Goal: Transaction & Acquisition: Purchase product/service

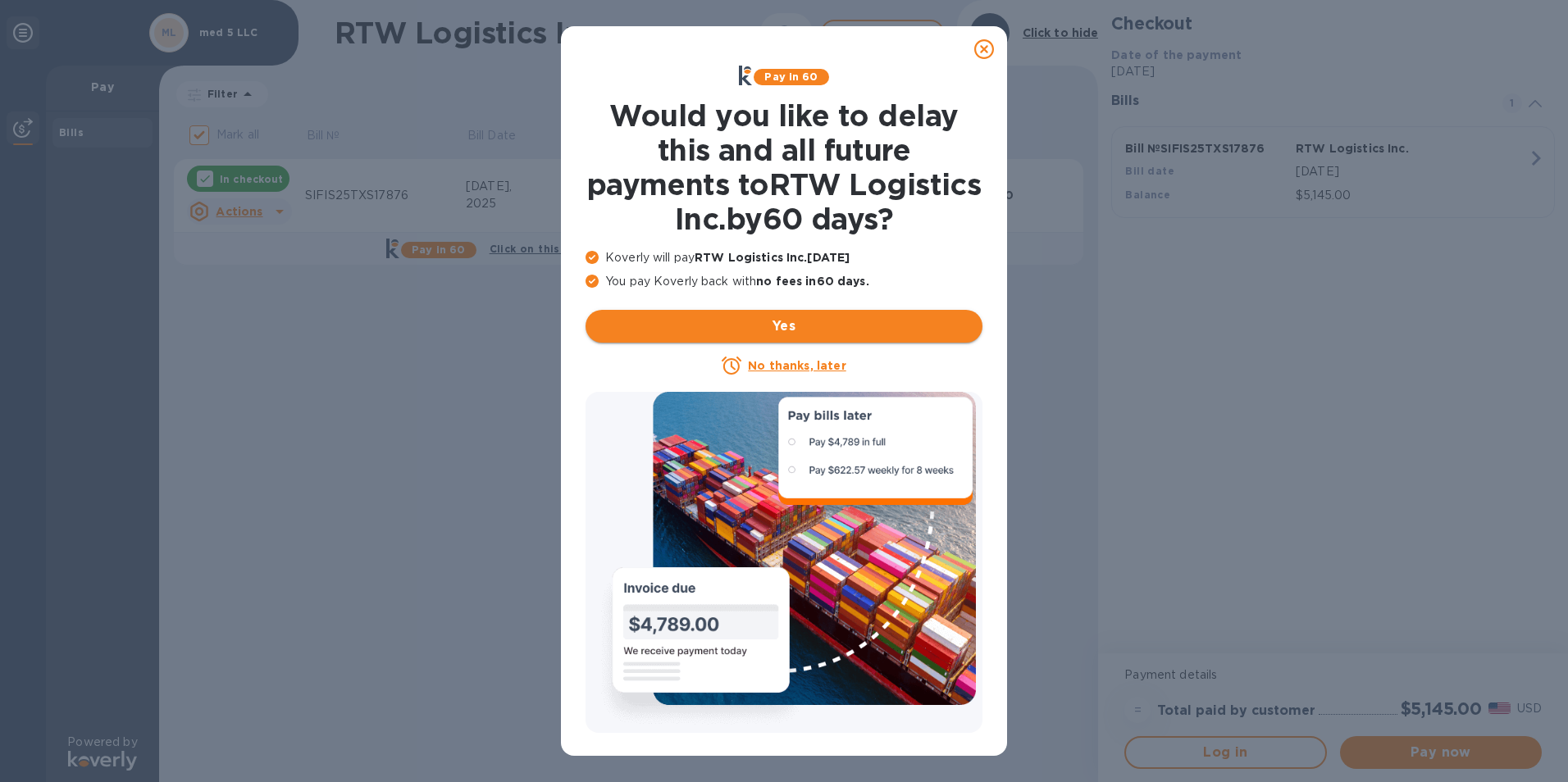
click at [746, 333] on span "Yes" at bounding box center [784, 326] width 370 height 20
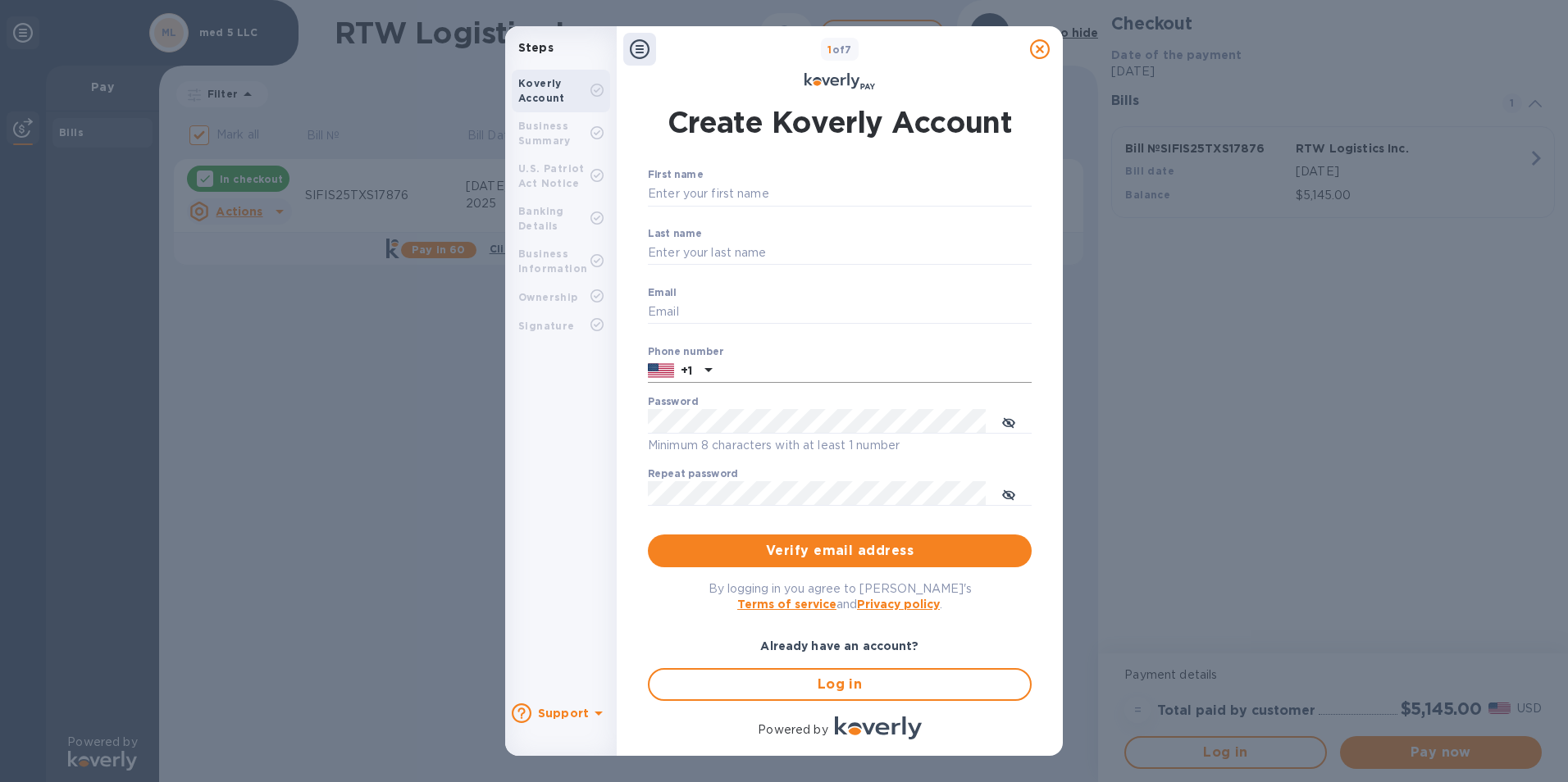
type input "[EMAIL_ADDRESS][DOMAIN_NAME]"
click at [758, 367] on input "text" at bounding box center [875, 371] width 313 height 24
type input "9176809135"
drag, startPoint x: 842, startPoint y: 554, endPoint x: 485, endPoint y: 519, distance: 358.7
click at [485, 519] on div "Steps Koverly Account Business Summary U.S. Patriot Act Notice Banking Details …" at bounding box center [784, 391] width 1568 height 782
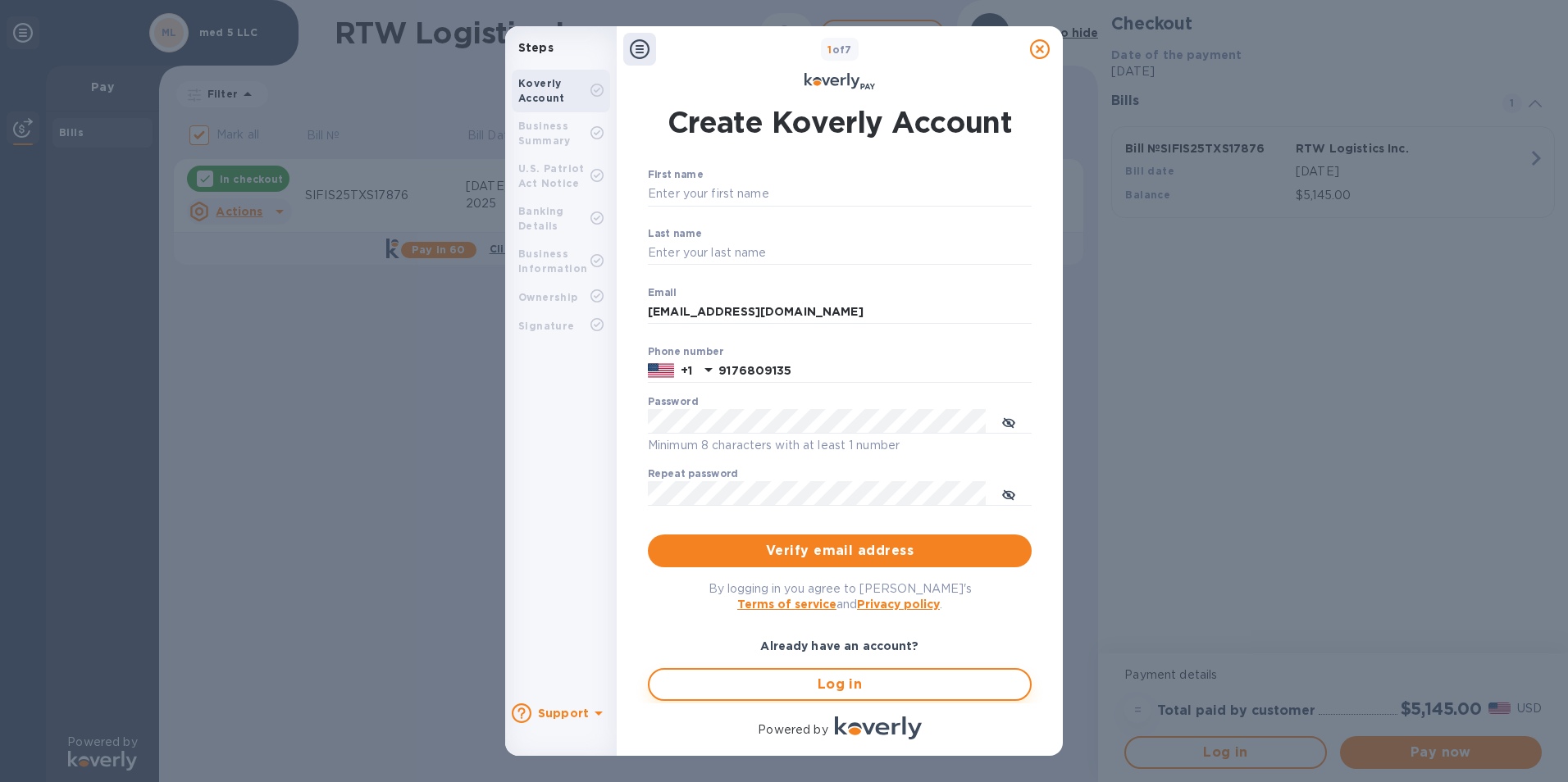
click at [839, 683] on span "Log in" at bounding box center [839, 684] width 354 height 20
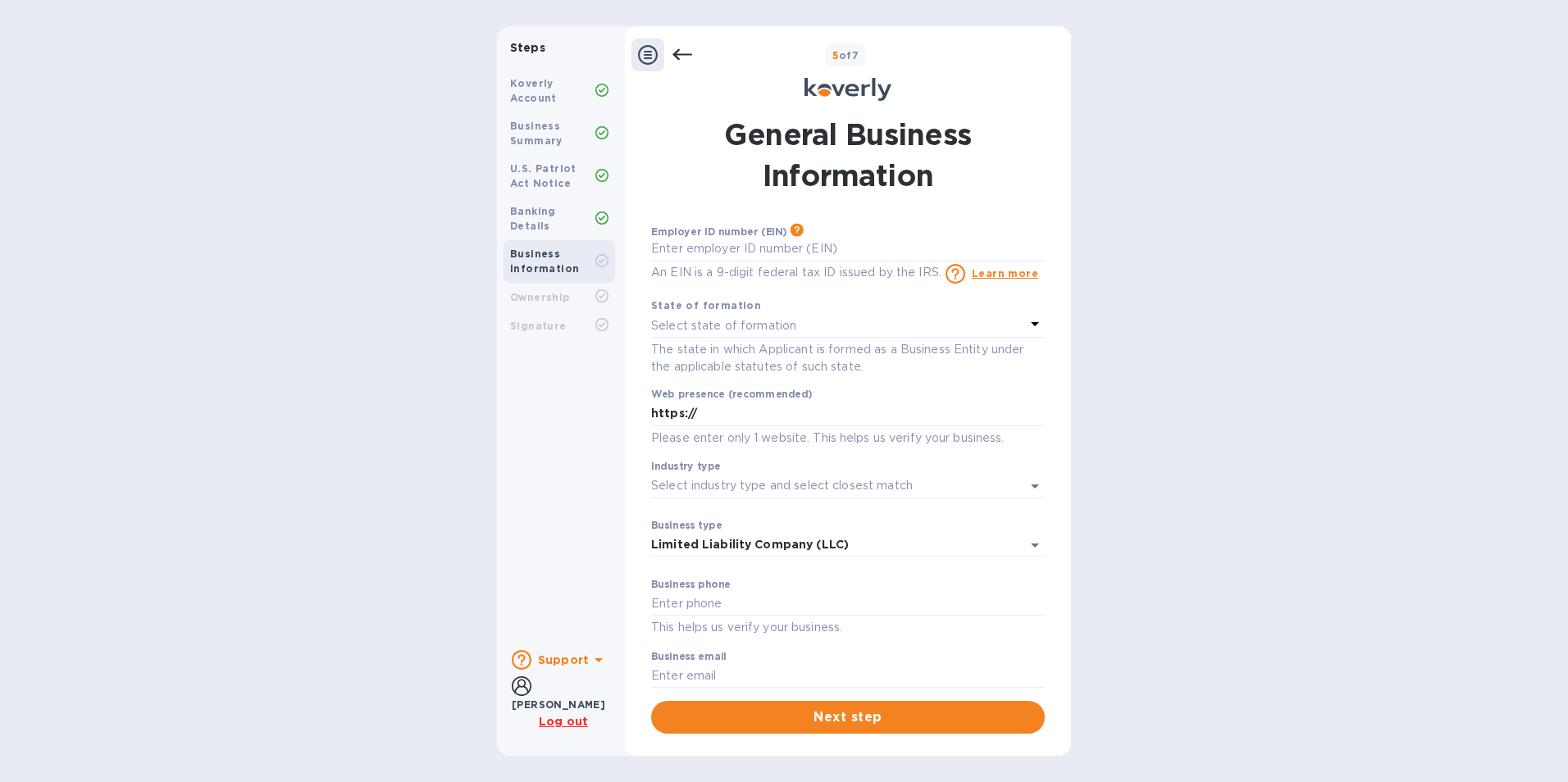
click at [558, 653] on b "Support" at bounding box center [563, 659] width 51 height 13
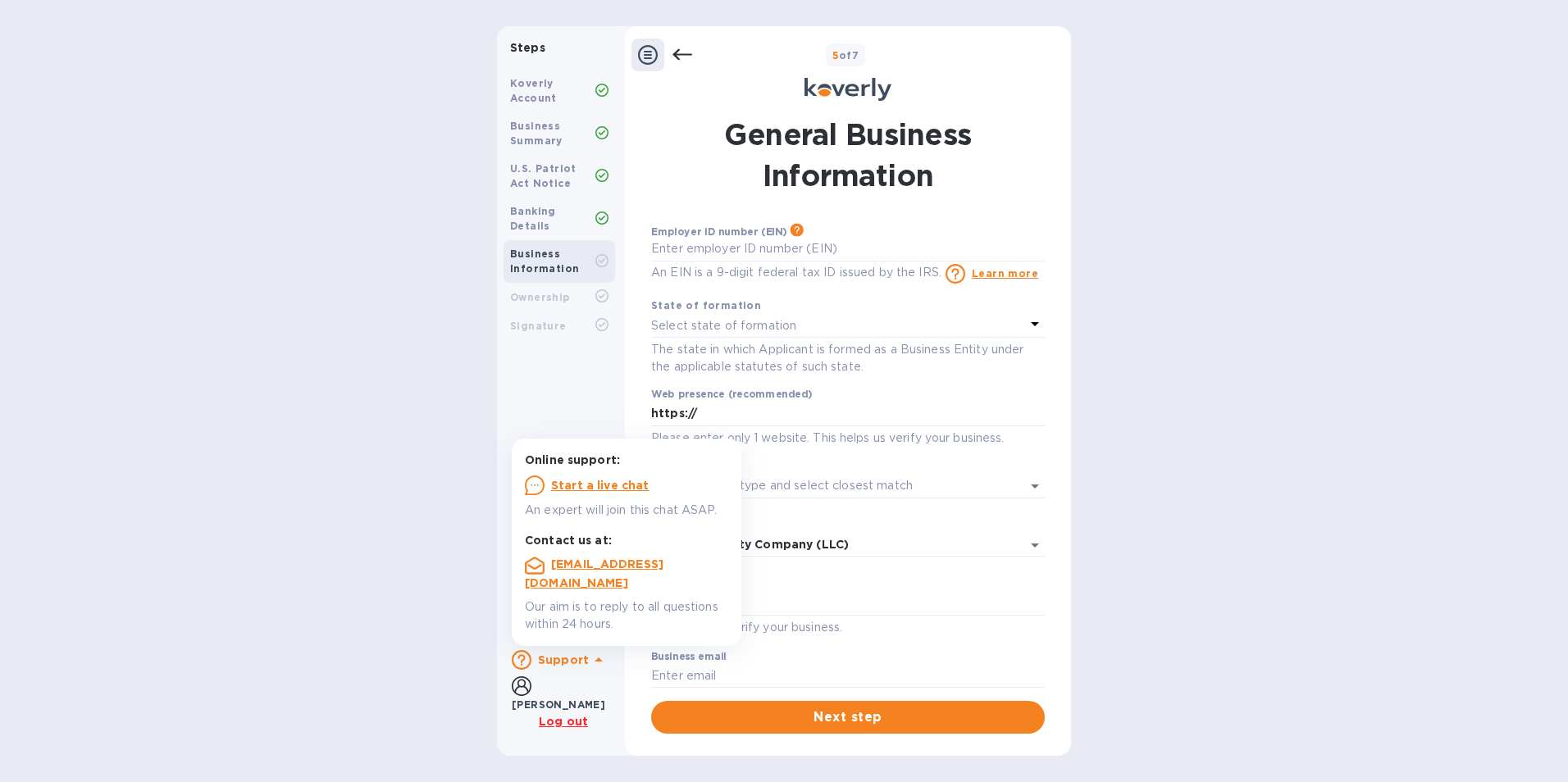
click at [217, 519] on div "Steps Koverly Account Business Summary U.S. Patriot Act Notice Banking Details …" at bounding box center [784, 390] width 1568 height 729
click at [803, 714] on span "Next step" at bounding box center [848, 717] width 368 height 20
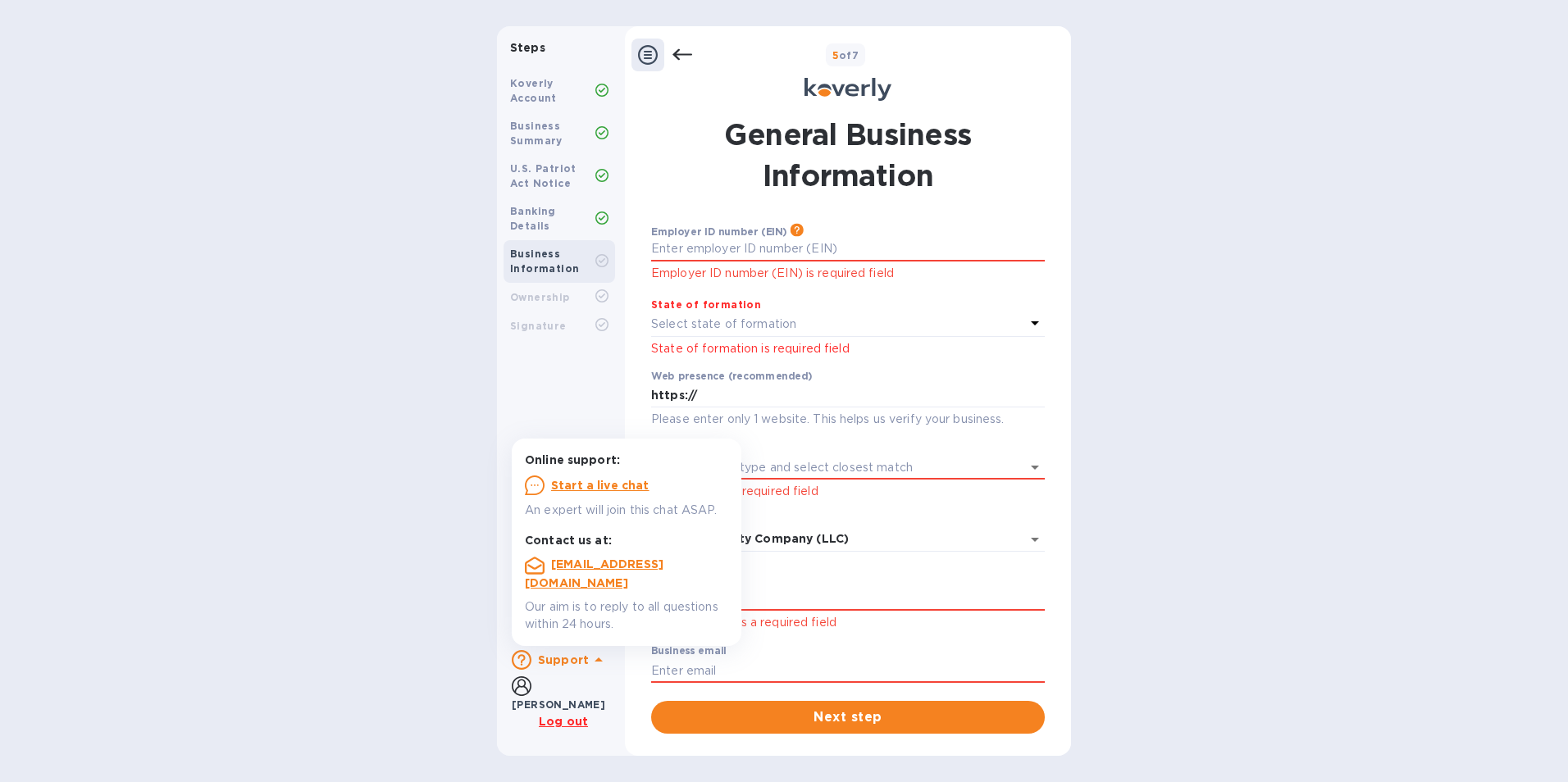
click at [272, 330] on div "Steps Koverly Account Business Summary U.S. Patriot Act Notice Banking Details …" at bounding box center [784, 390] width 1568 height 729
click at [656, 58] on icon at bounding box center [647, 54] width 20 height 20
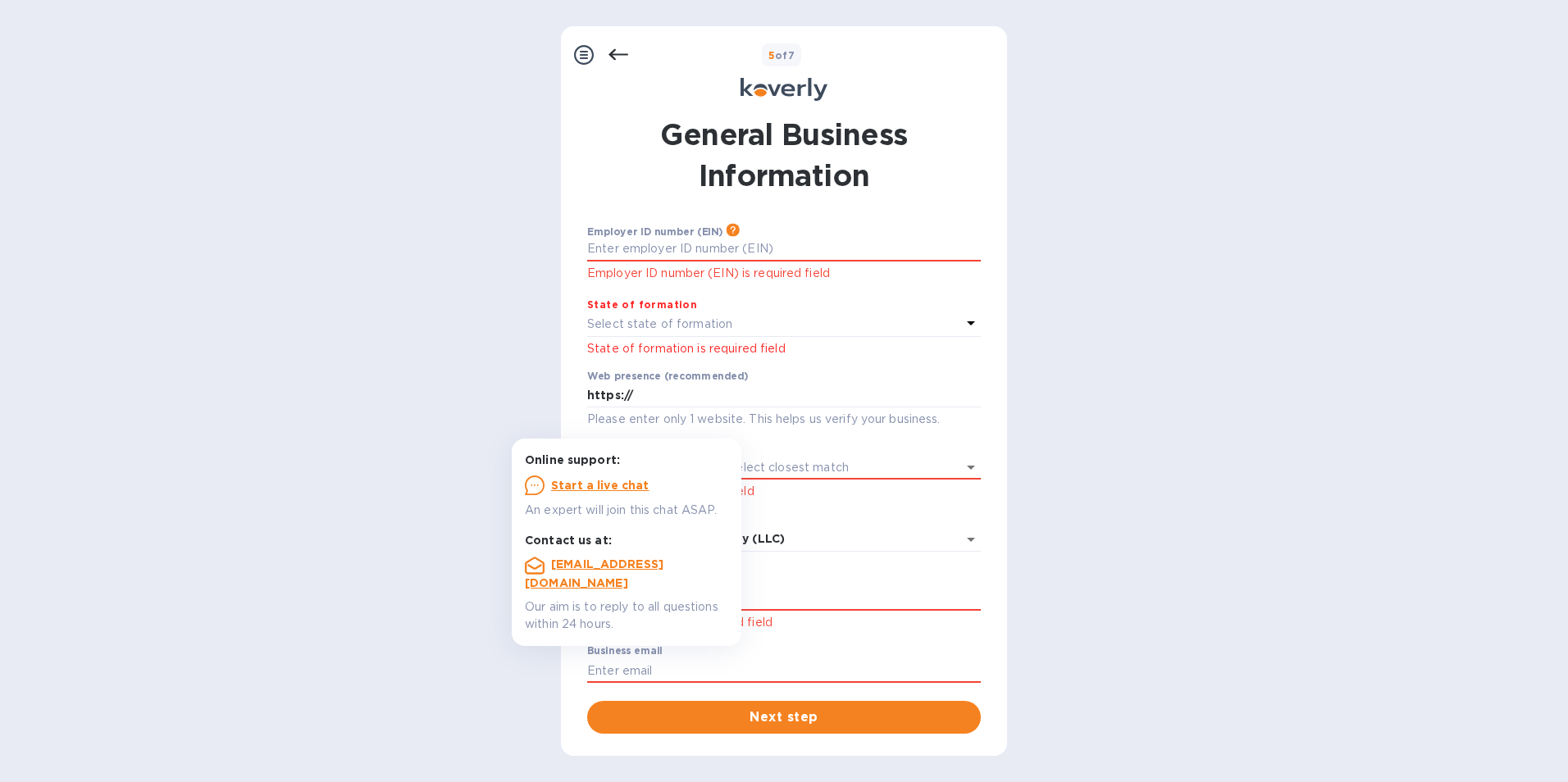
click at [450, 474] on div "Steps Koverly Account Business Summary U.S. Patriot Act Notice Banking Details …" at bounding box center [784, 390] width 1568 height 729
click at [803, 724] on span "Next step" at bounding box center [784, 717] width 368 height 20
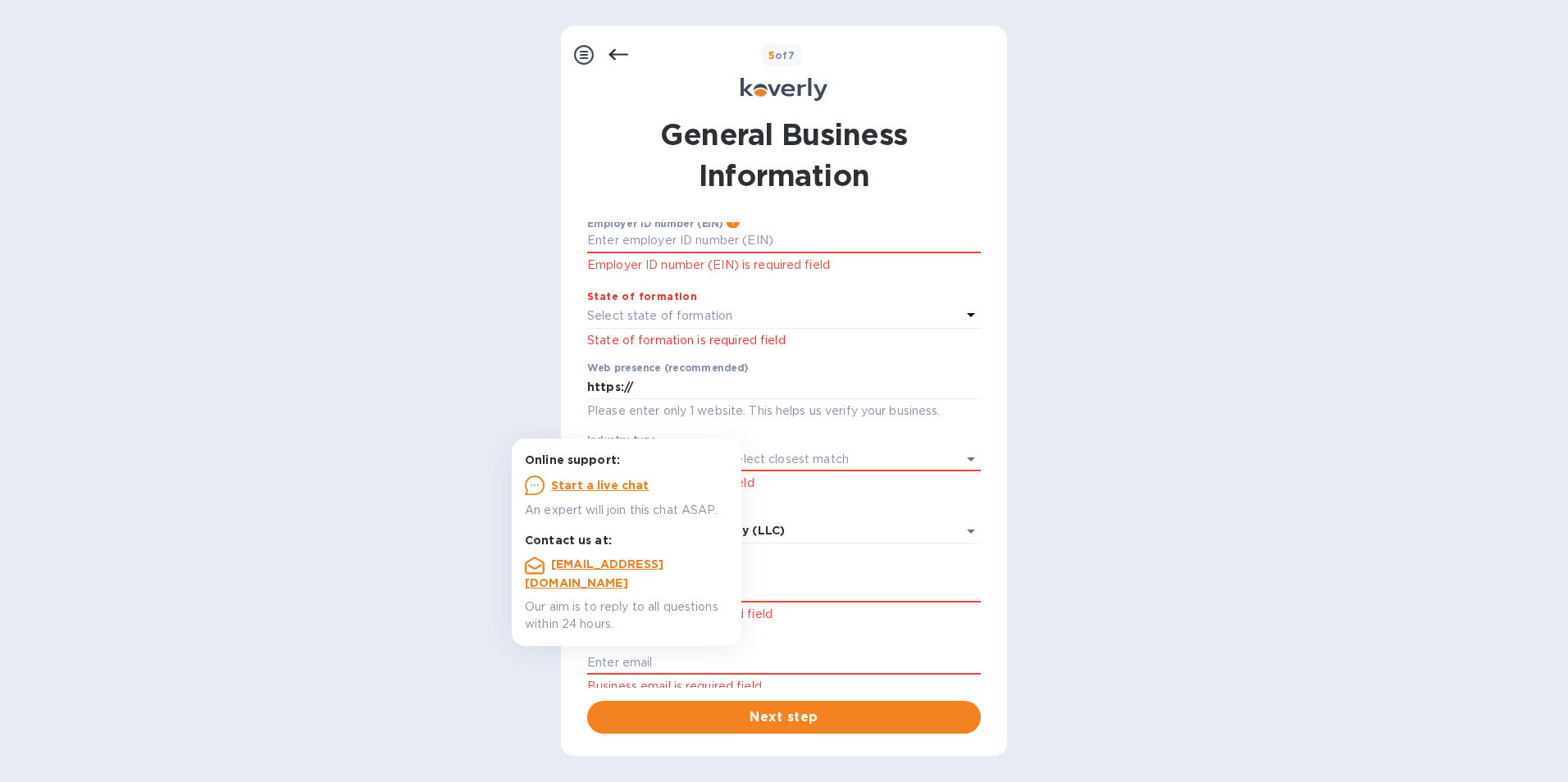
scroll to position [16, 0]
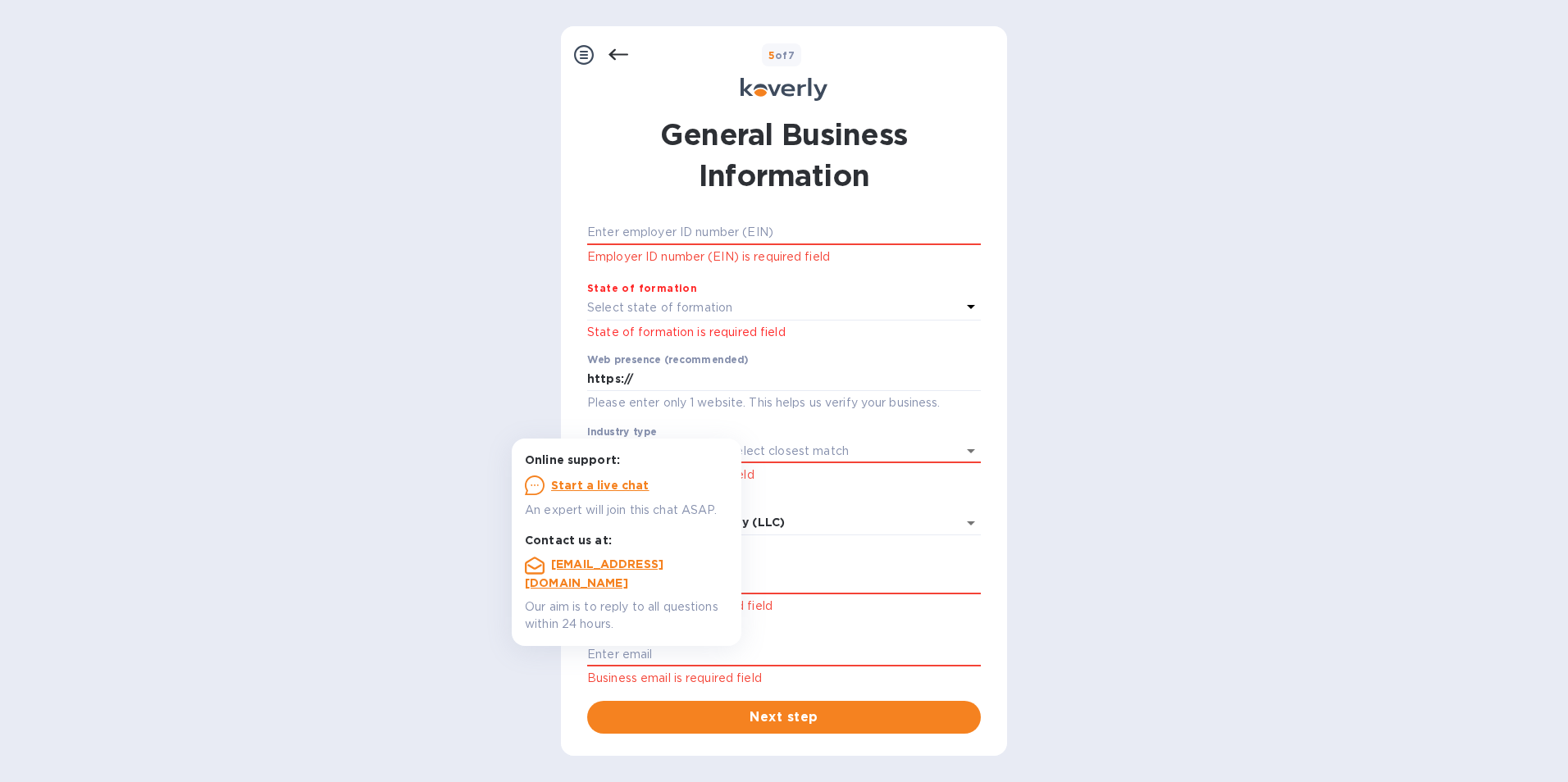
click at [967, 304] on icon at bounding box center [971, 306] width 20 height 20
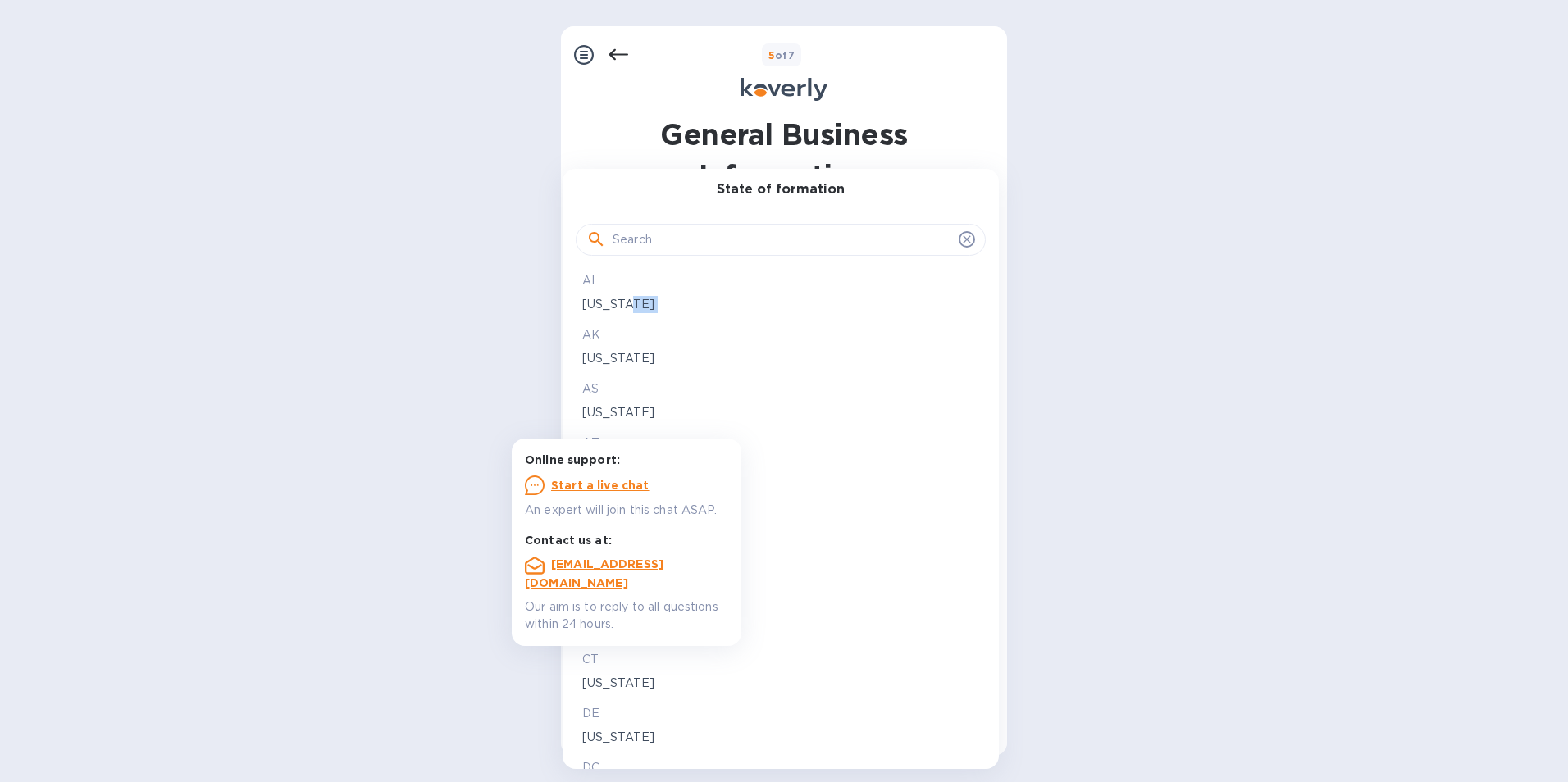
click at [967, 304] on p "[US_STATE]" at bounding box center [781, 304] width 397 height 17
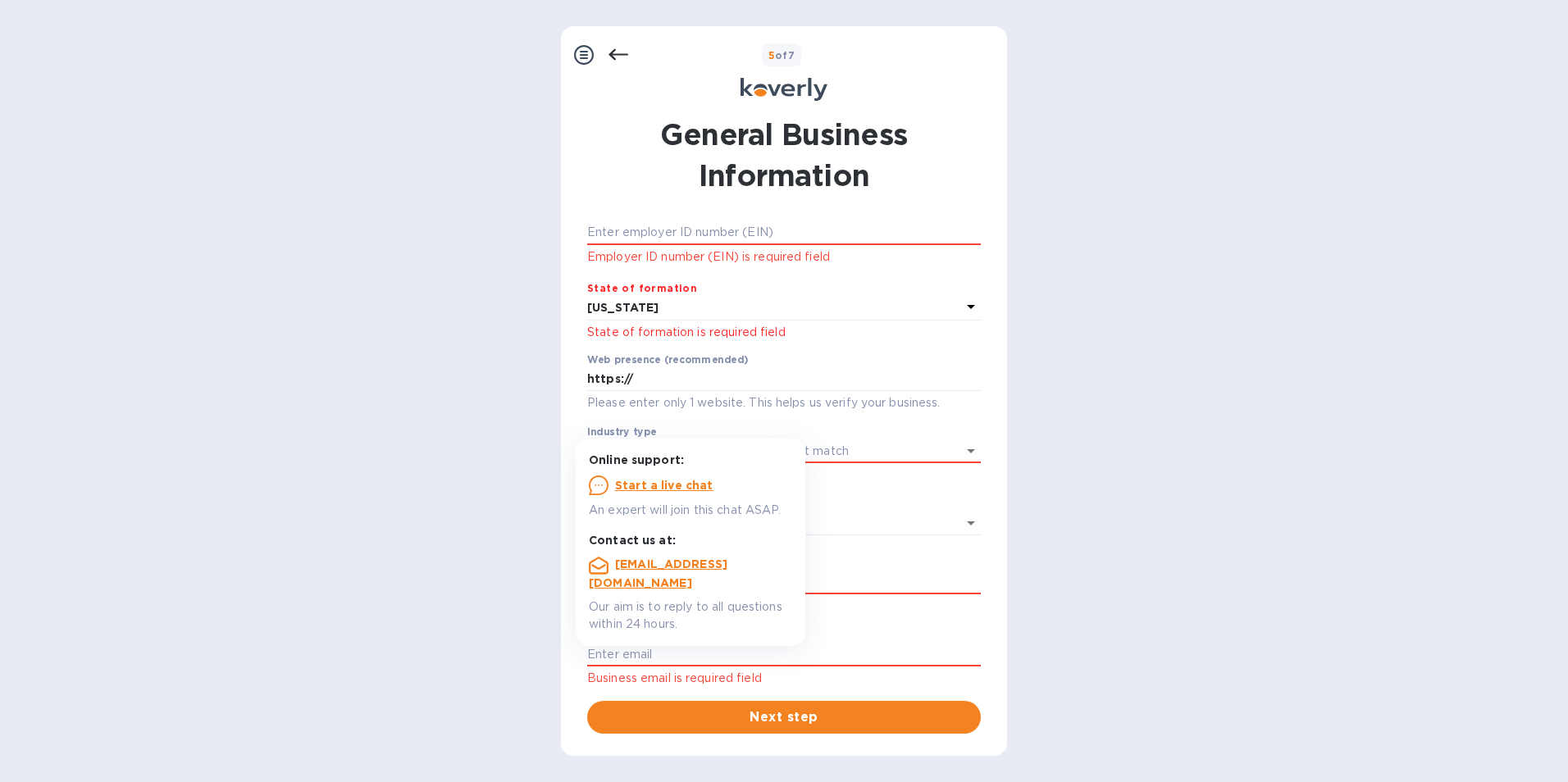
click at [967, 304] on icon at bounding box center [971, 306] width 20 height 20
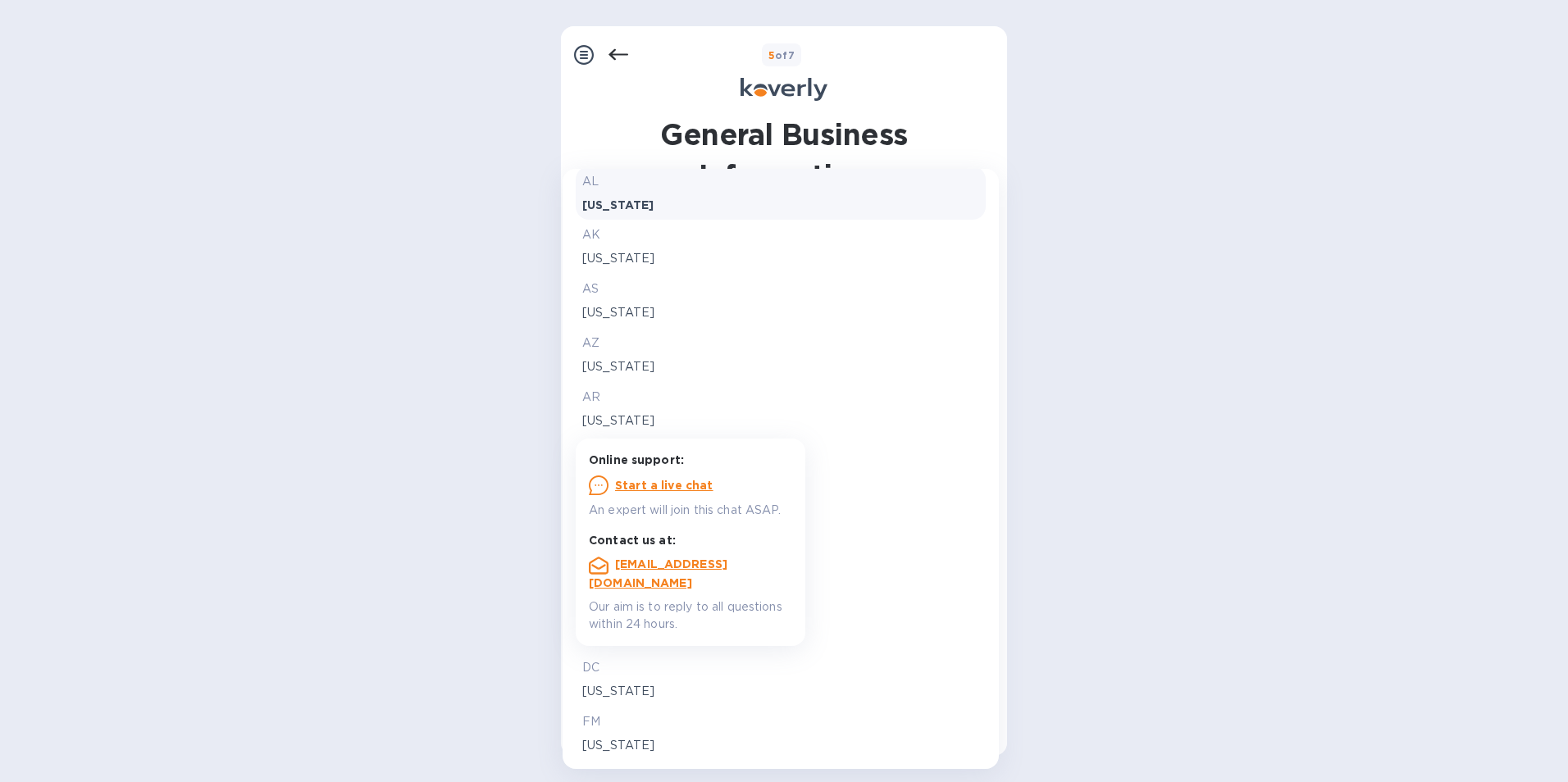
scroll to position [328, 0]
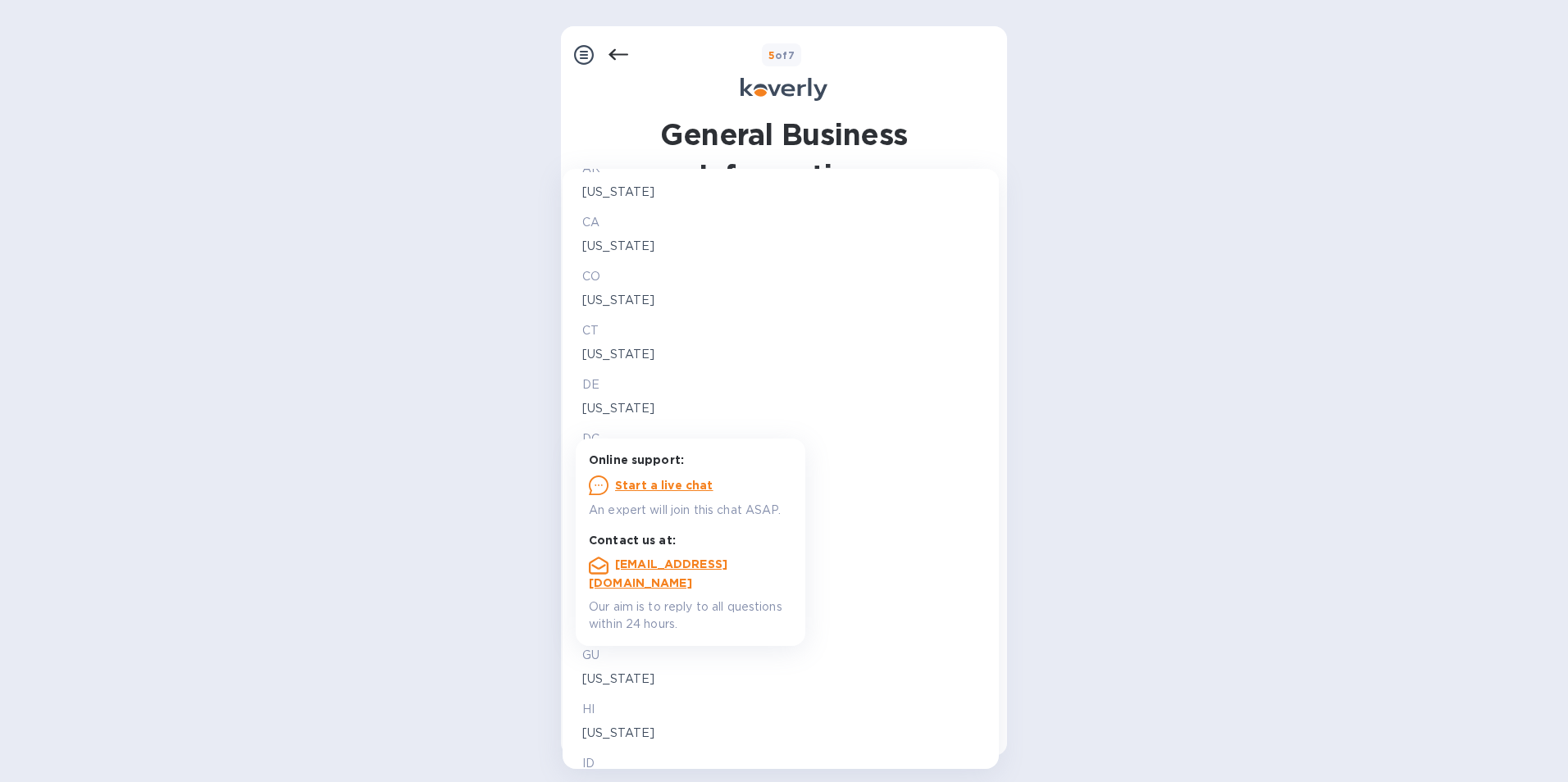
click at [686, 560] on b "[EMAIL_ADDRESS][DOMAIN_NAME]" at bounding box center [658, 573] width 138 height 32
click at [683, 384] on p "DE" at bounding box center [781, 385] width 397 height 17
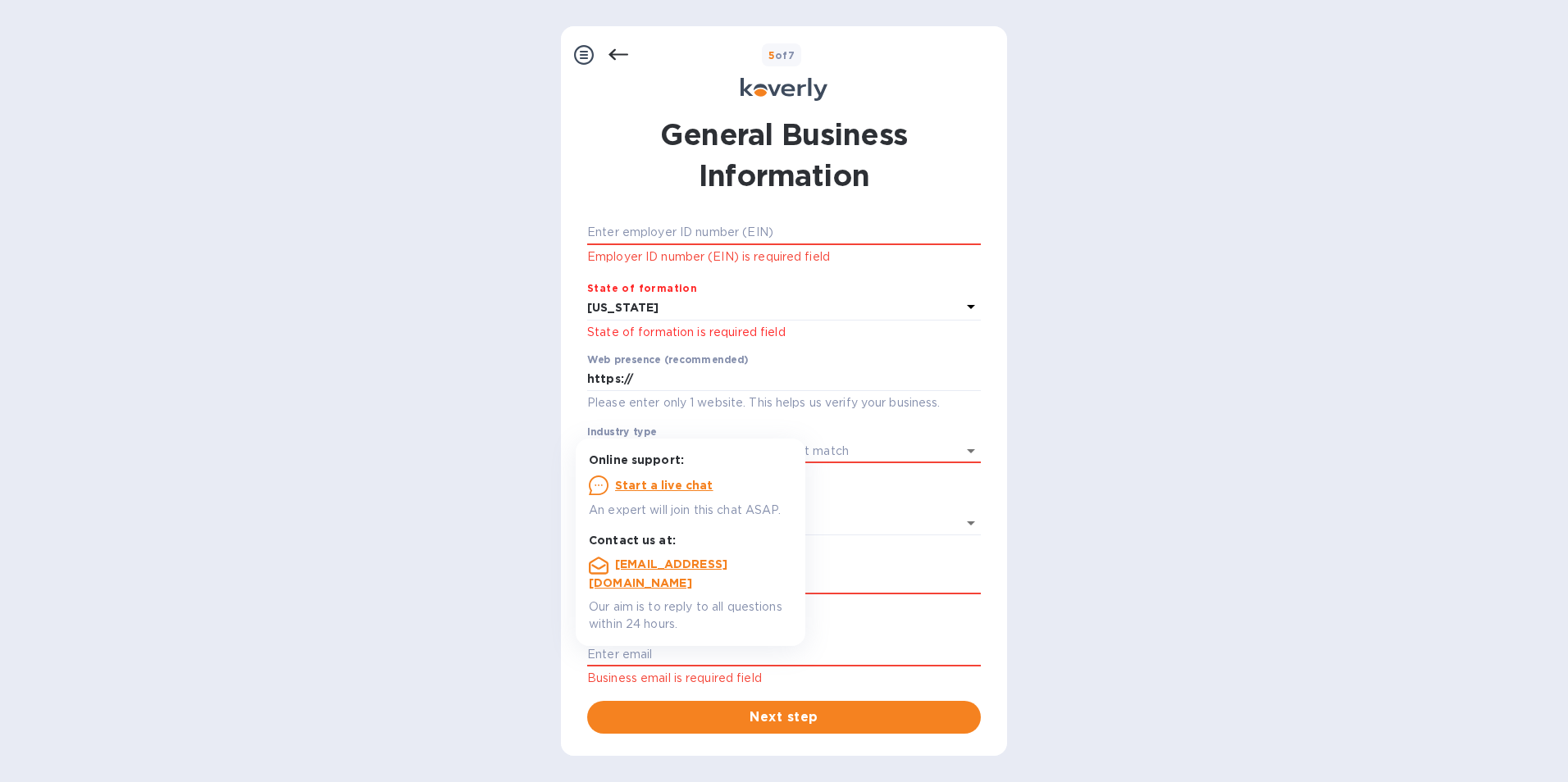
scroll to position [329, 0]
click at [967, 305] on icon at bounding box center [970, 307] width 8 height 4
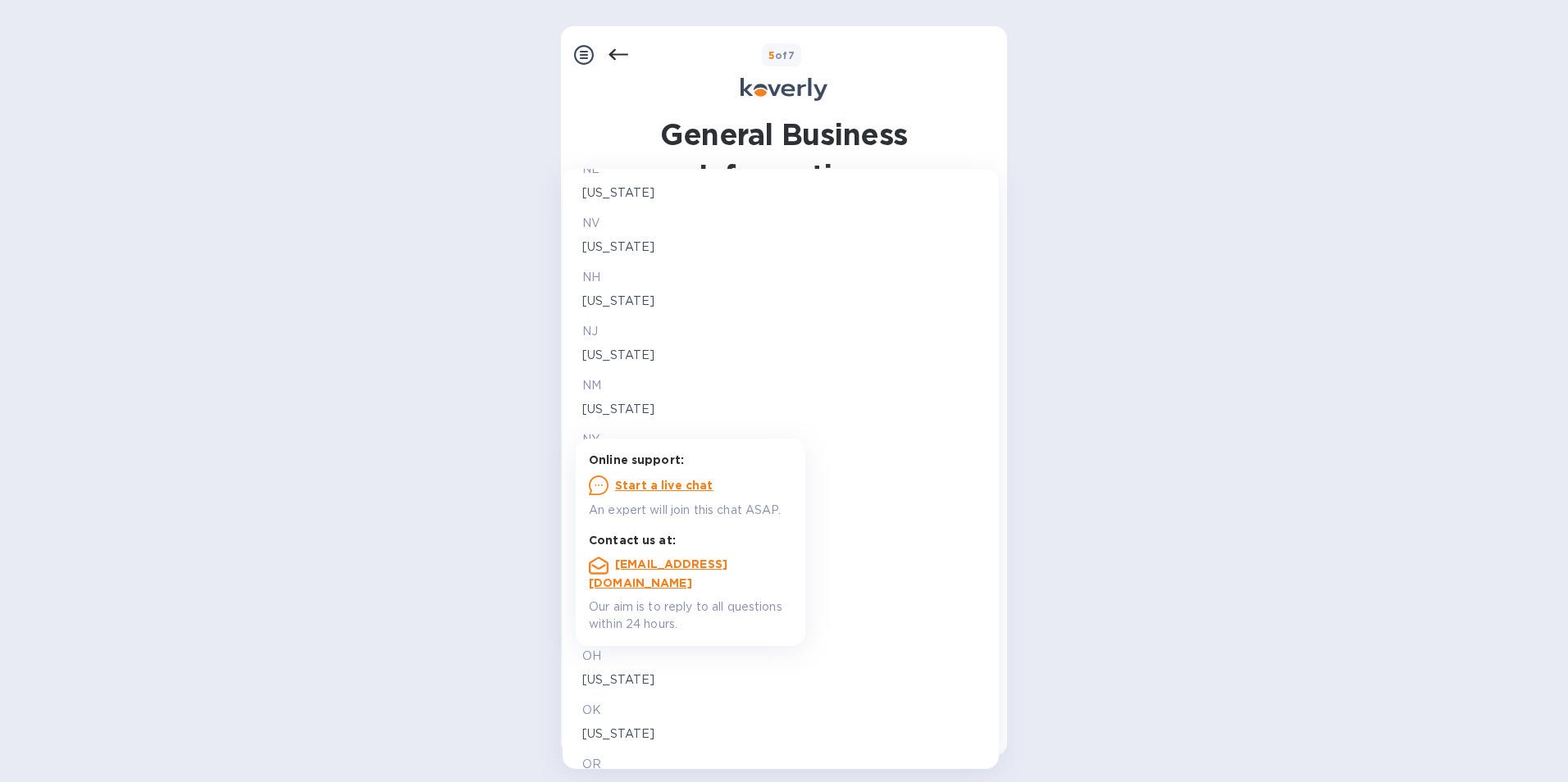
scroll to position [1886, 0]
click at [592, 366] on p "[US_STATE]" at bounding box center [781, 366] width 397 height 17
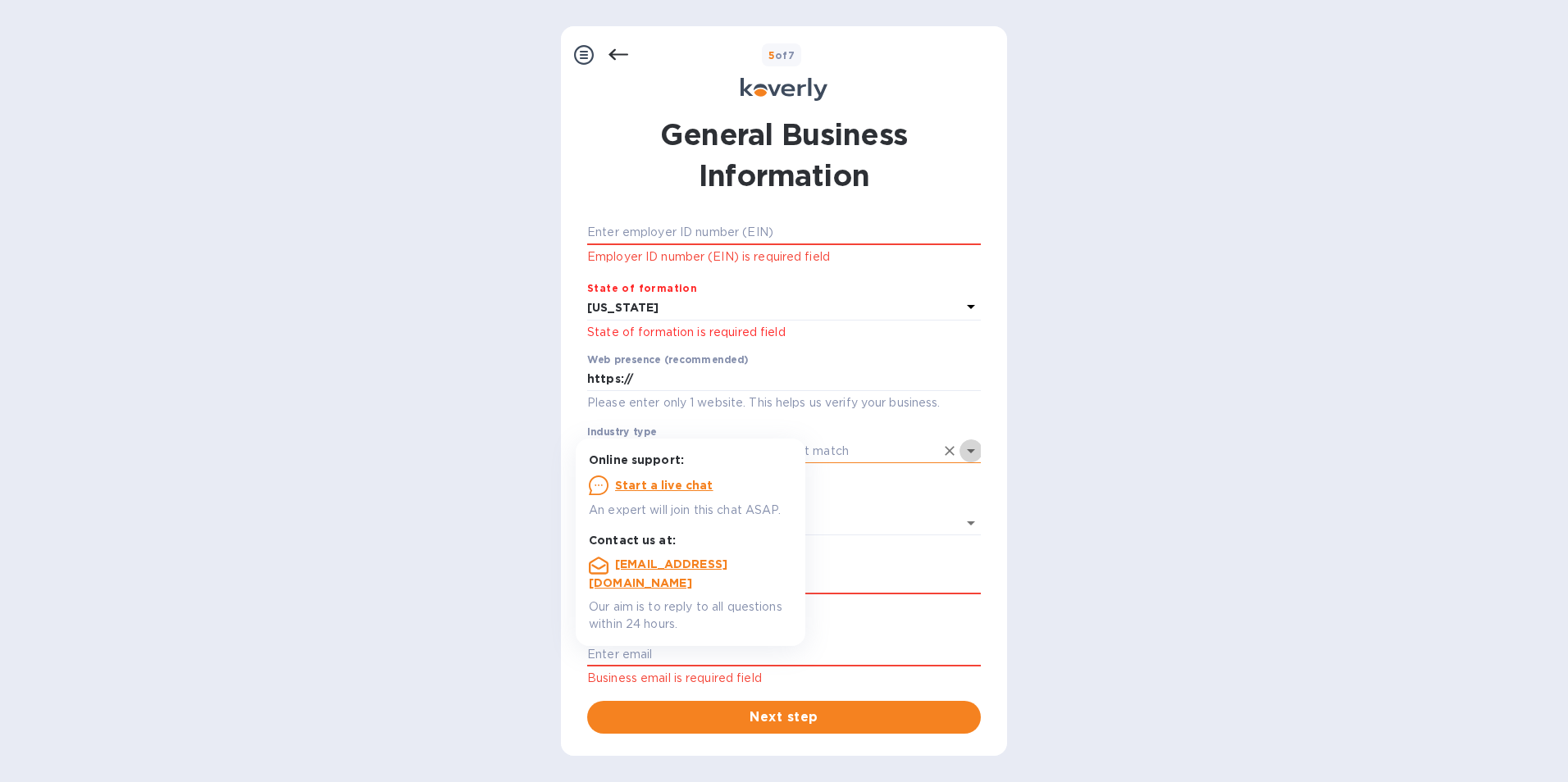
click at [964, 447] on icon "Open" at bounding box center [971, 451] width 20 height 20
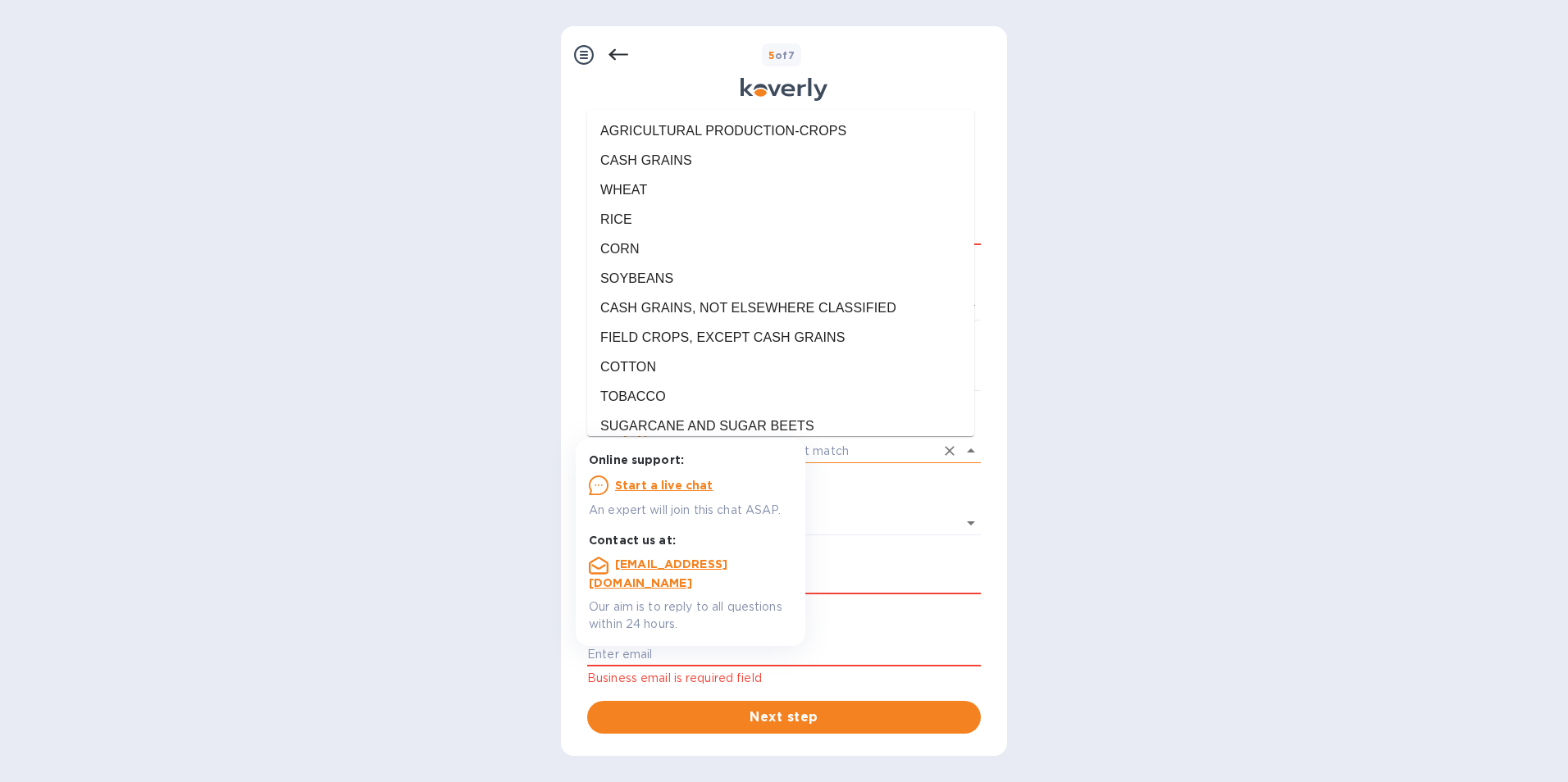
click at [964, 447] on icon "Close" at bounding box center [971, 451] width 20 height 20
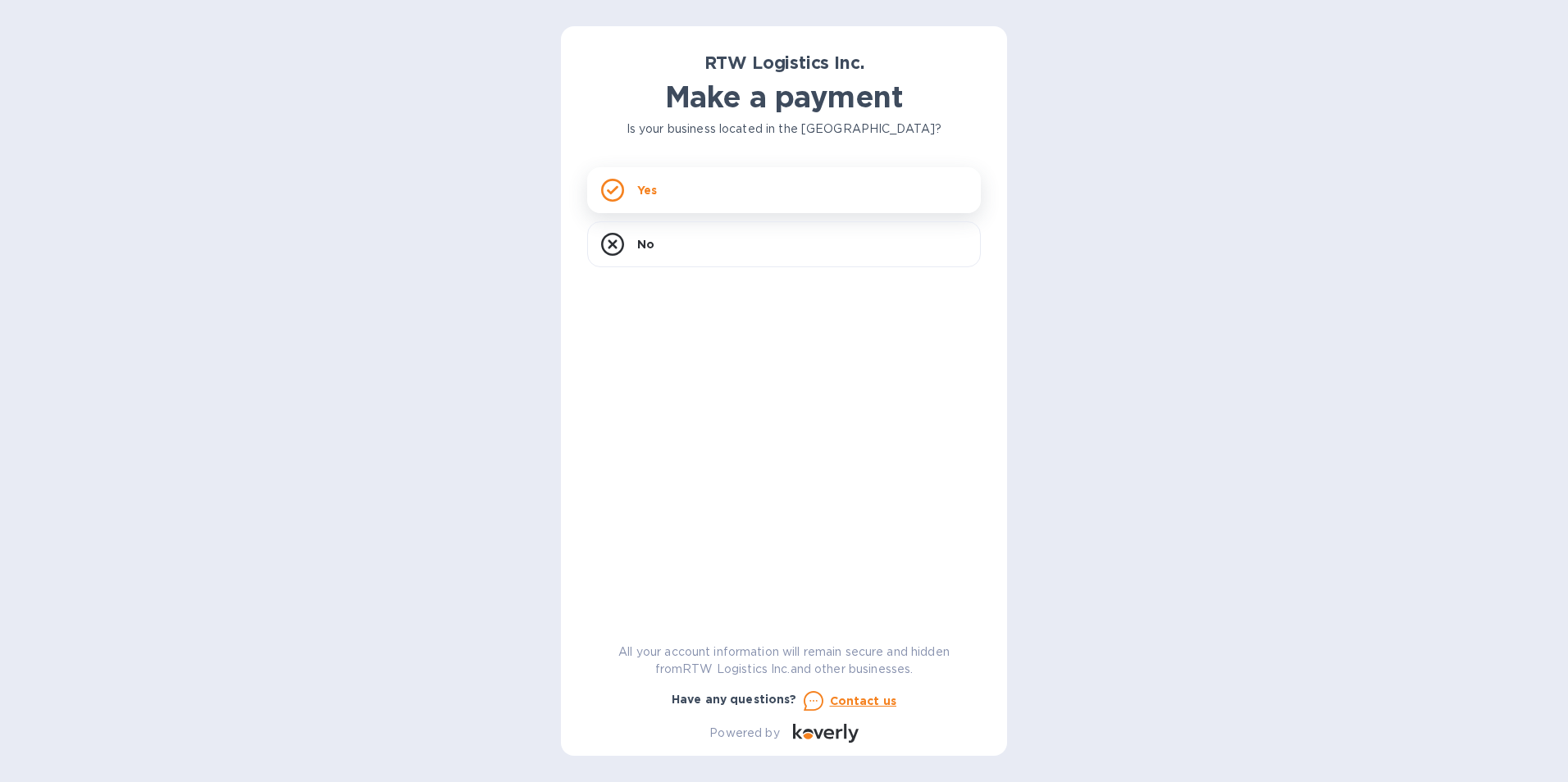
click at [697, 191] on div "Yes" at bounding box center [784, 189] width 394 height 46
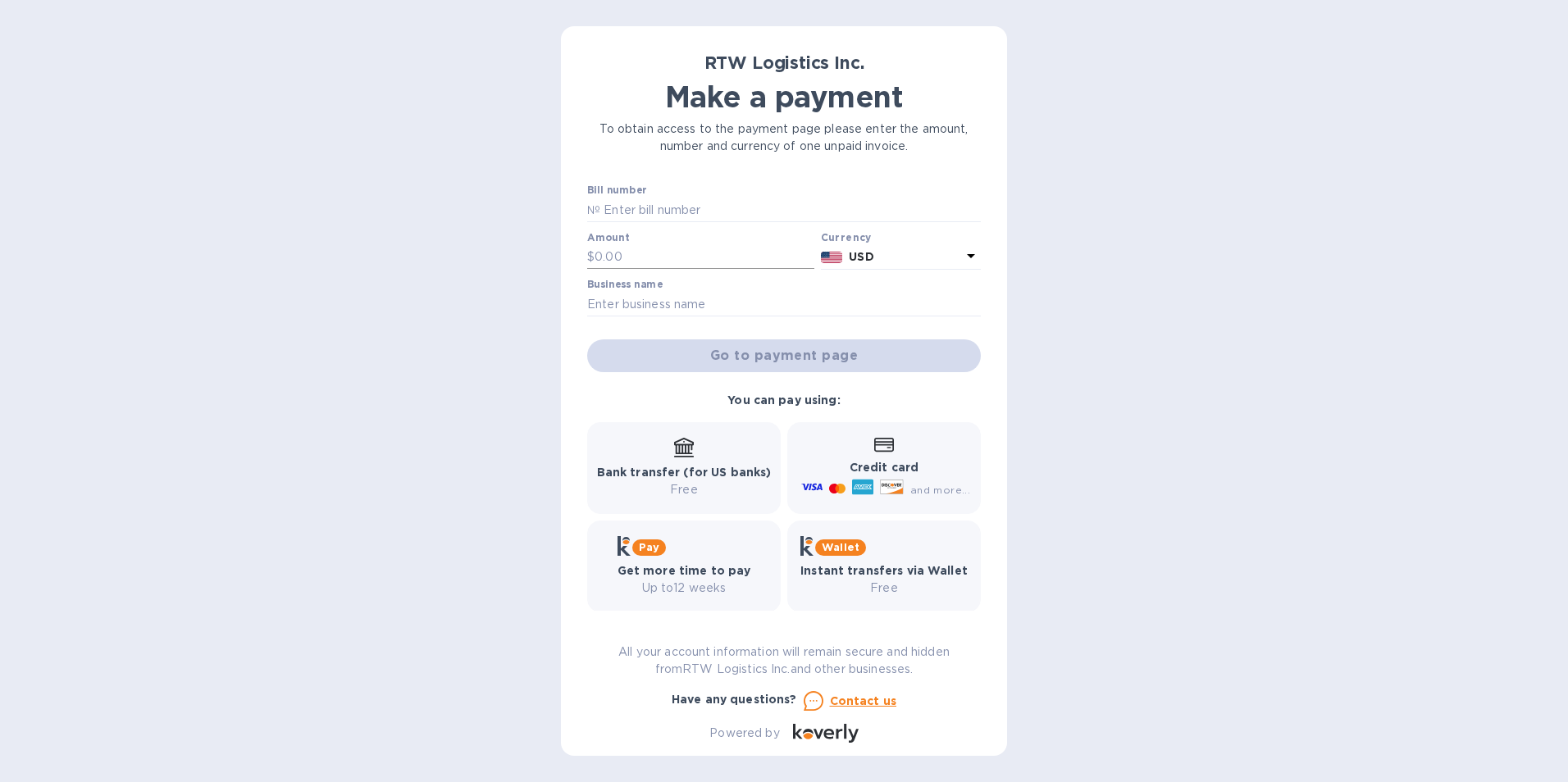
click at [664, 255] on input "text" at bounding box center [704, 257] width 220 height 24
type input "5,145"
click at [961, 256] on icon at bounding box center [971, 255] width 20 height 20
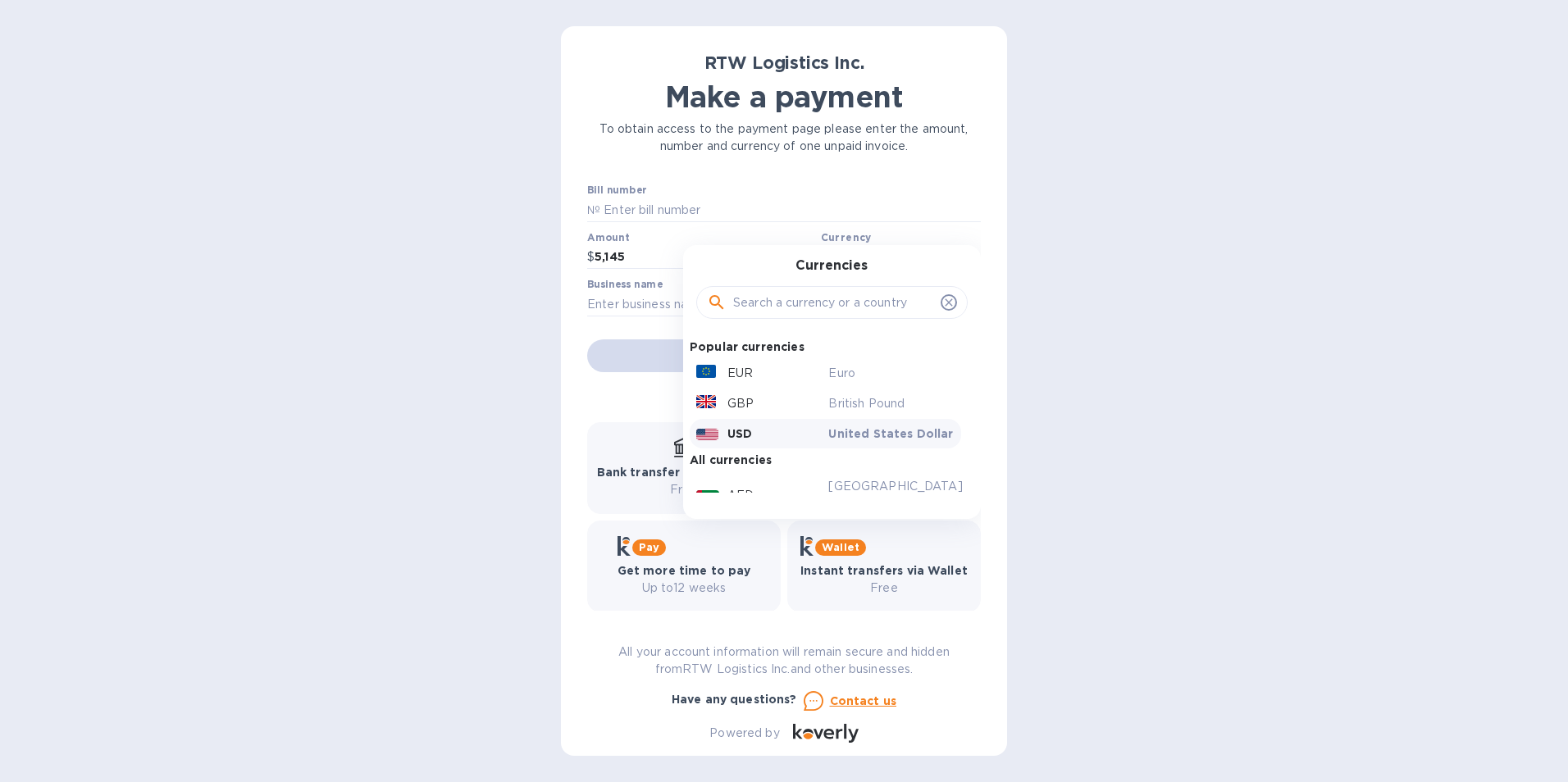
click at [960, 256] on div "Currencies Popular currencies EUR Euro GBP British Pound USD United States Doll…" at bounding box center [832, 381] width 298 height 274
drag, startPoint x: 834, startPoint y: 304, endPoint x: 966, endPoint y: 311, distance: 132.2
click at [847, 305] on input "text" at bounding box center [833, 302] width 201 height 24
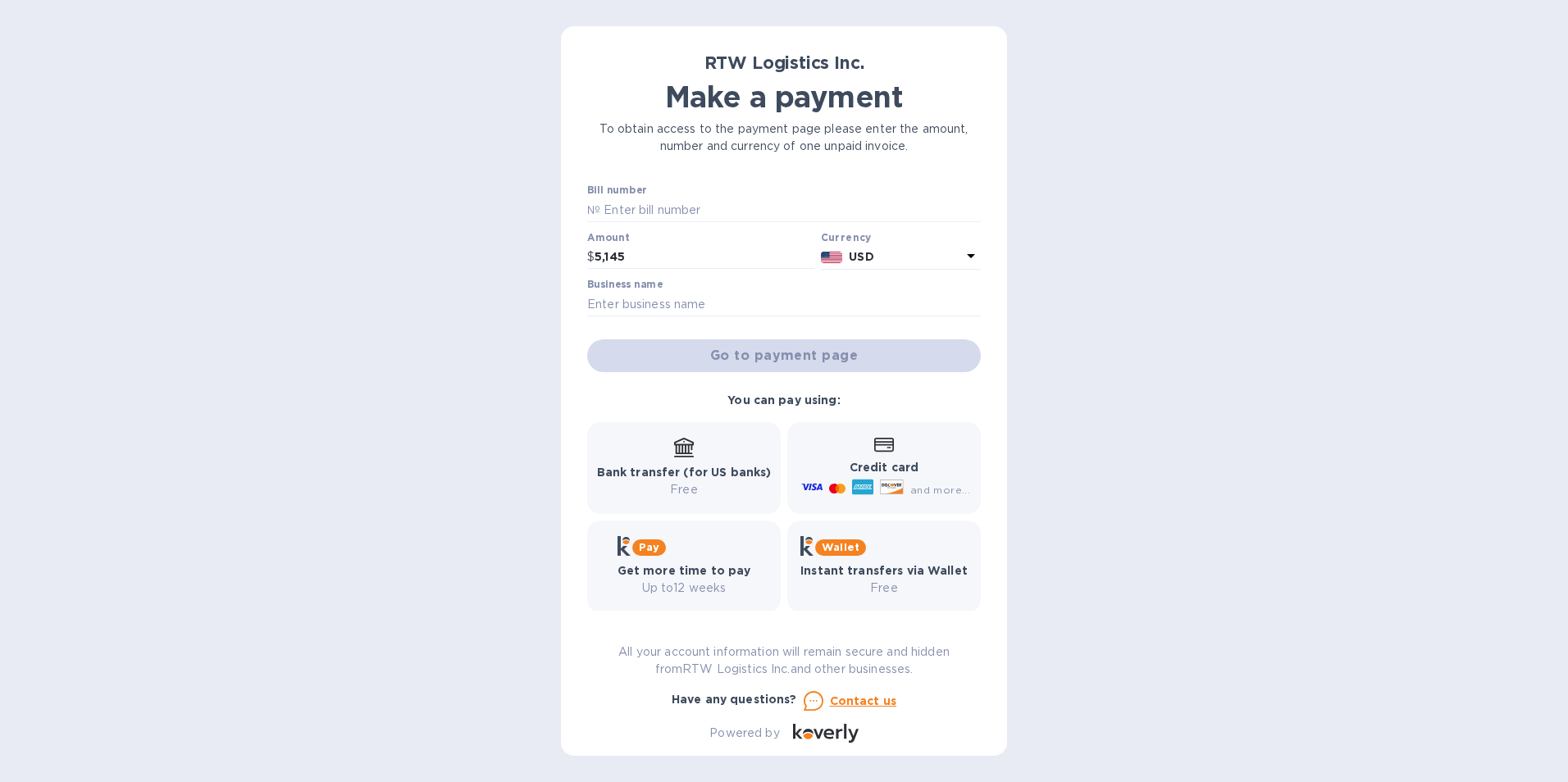
click at [1037, 330] on div "RTW Logistics Inc. Make a payment To obtain access to the payment page please e…" at bounding box center [784, 391] width 1568 height 782
click at [784, 301] on input "text" at bounding box center [784, 304] width 394 height 24
type input "med 5 LLC"
type input "SIFIS25TXS17876"
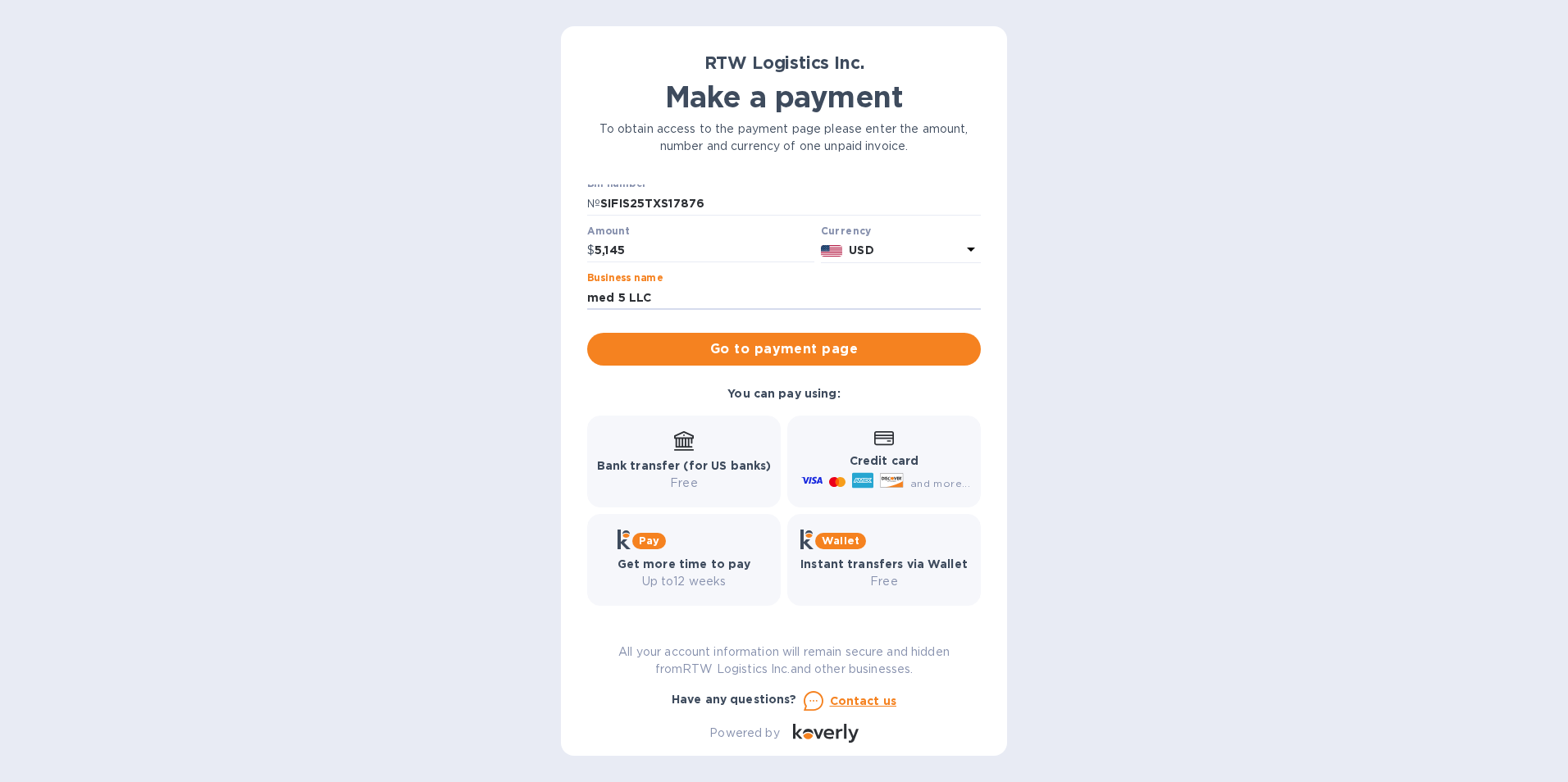
scroll to position [11, 0]
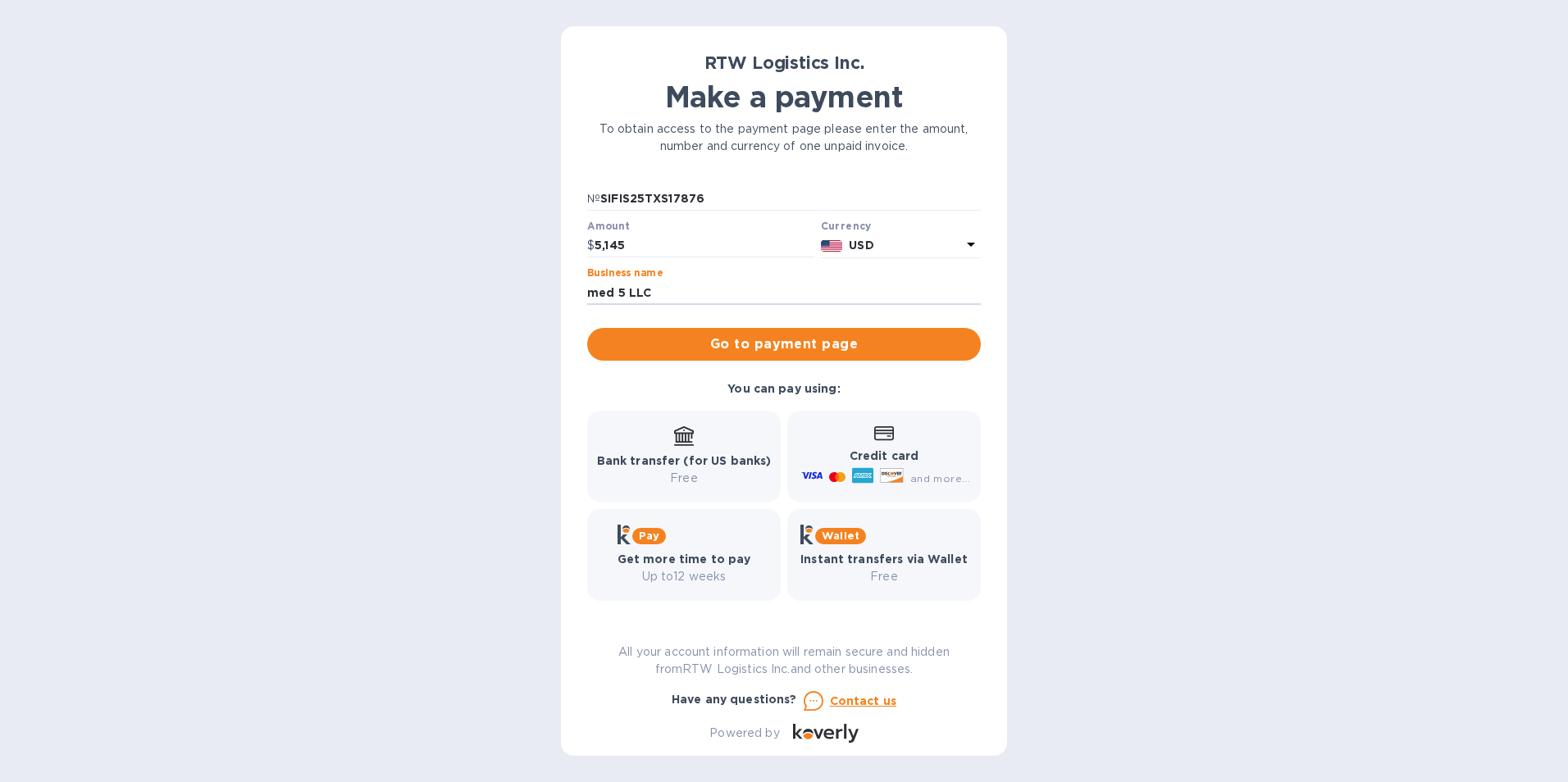
click at [676, 439] on icon at bounding box center [684, 436] width 20 height 20
click at [691, 346] on span "Go to payment page" at bounding box center [784, 344] width 368 height 20
